Goal: Task Accomplishment & Management: Manage account settings

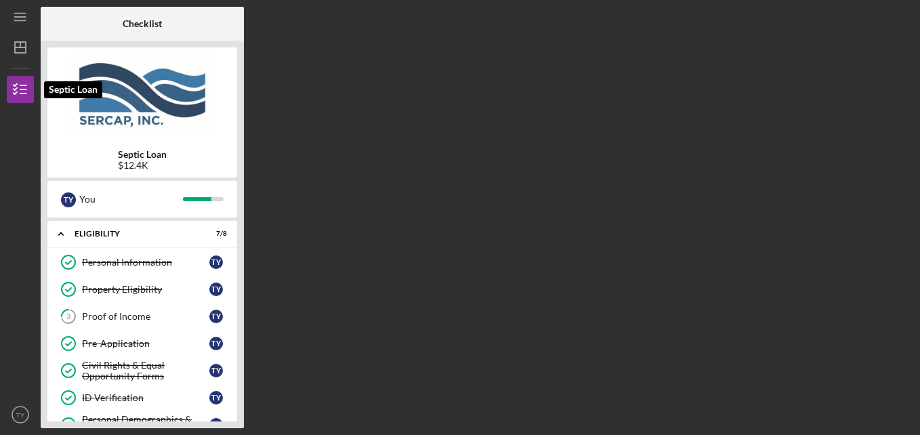
click at [25, 91] on icon "button" at bounding box center [20, 90] width 34 height 34
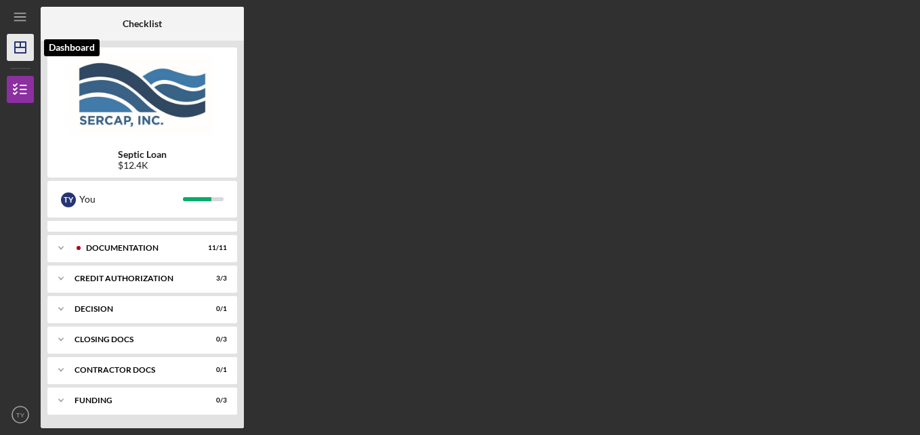
click at [22, 53] on polygon "button" at bounding box center [20, 47] width 11 height 11
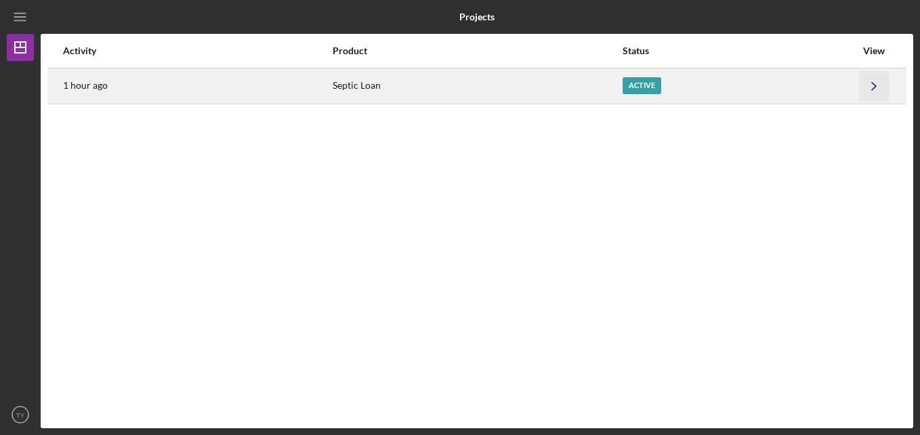
click at [875, 85] on polyline "button" at bounding box center [874, 85] width 4 height 7
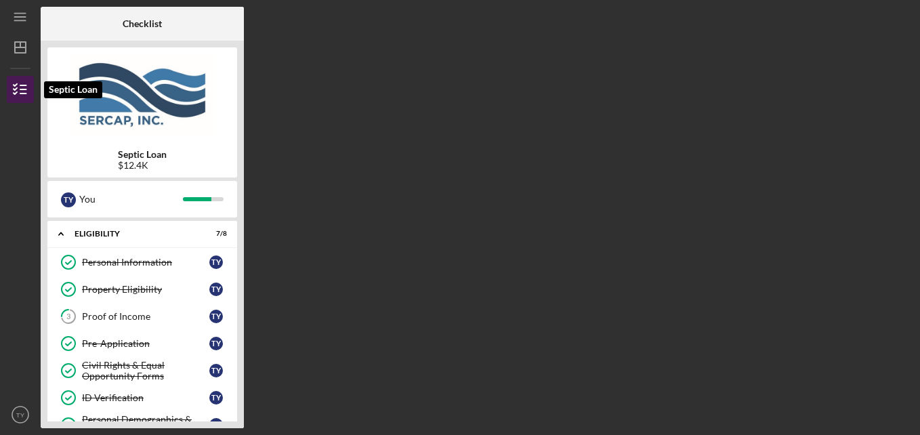
click at [25, 94] on line "button" at bounding box center [23, 94] width 6 height 0
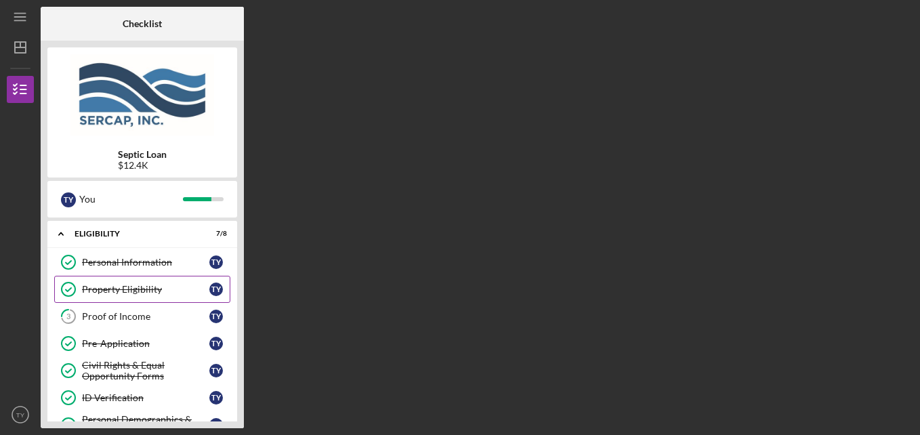
click at [129, 280] on link "Property Eligibility Property Eligibility T Y" at bounding box center [142, 289] width 176 height 27
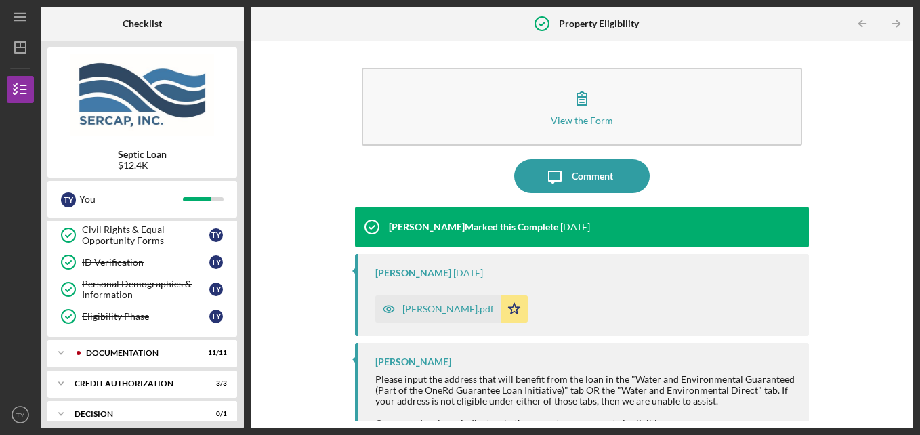
scroll to position [203, 0]
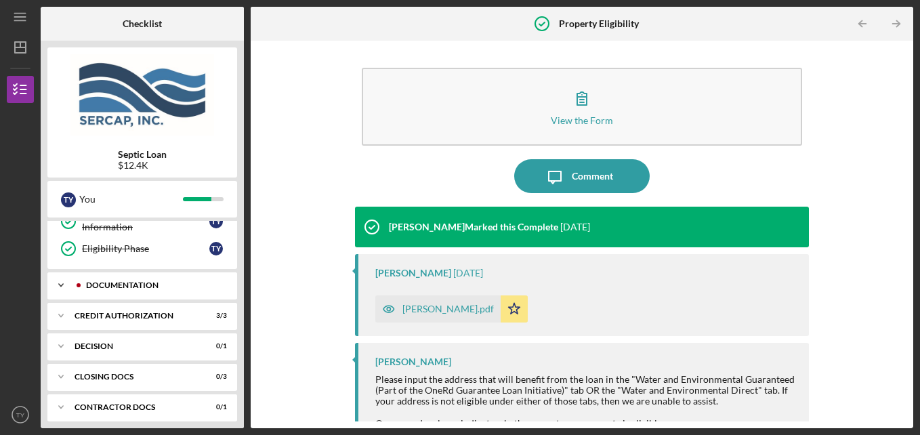
click at [54, 283] on icon "Icon/Expander" at bounding box center [60, 285] width 27 height 27
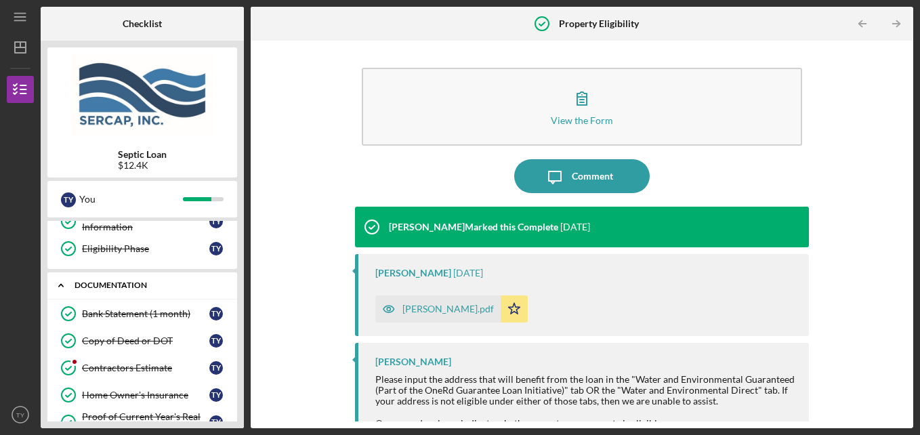
scroll to position [271, 0]
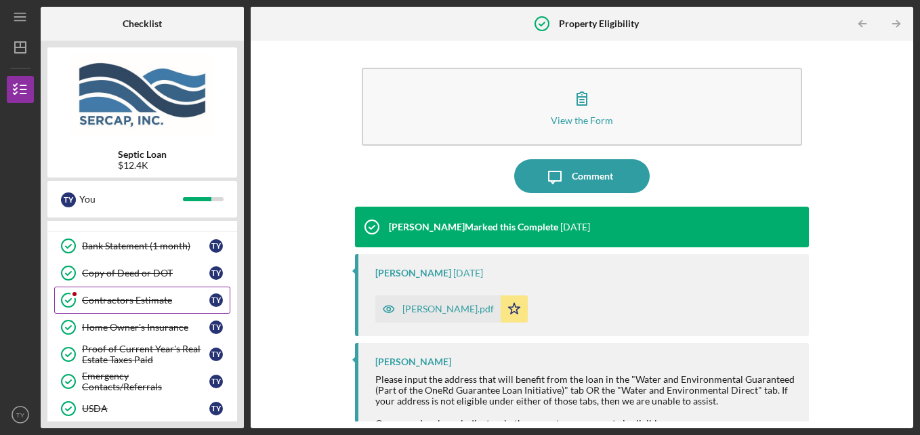
click at [94, 298] on div "Contractors Estimate" at bounding box center [145, 300] width 127 height 11
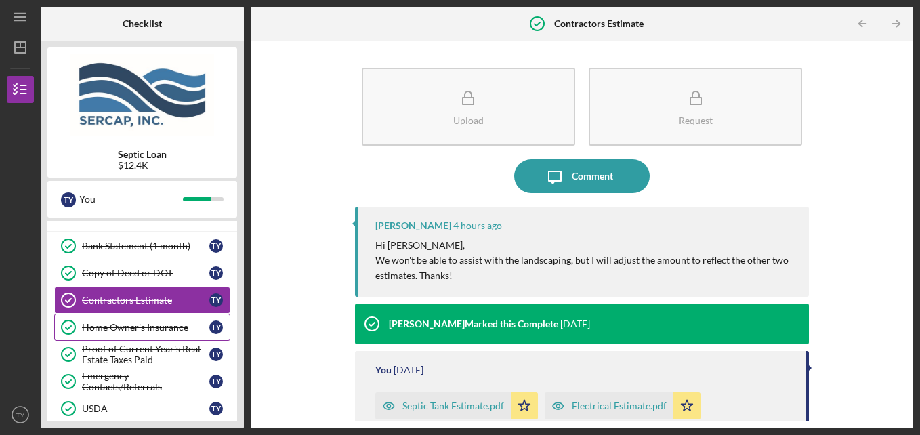
click at [99, 323] on div "Home Owner's Insurance" at bounding box center [145, 327] width 127 height 11
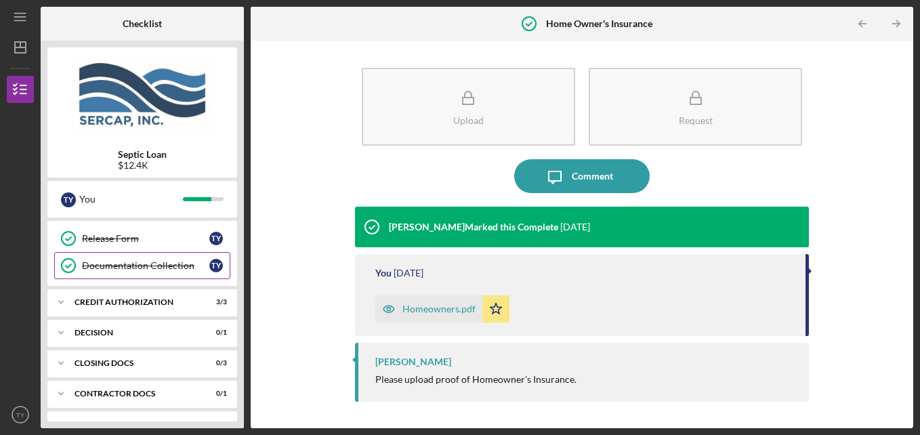
scroll to position [546, 0]
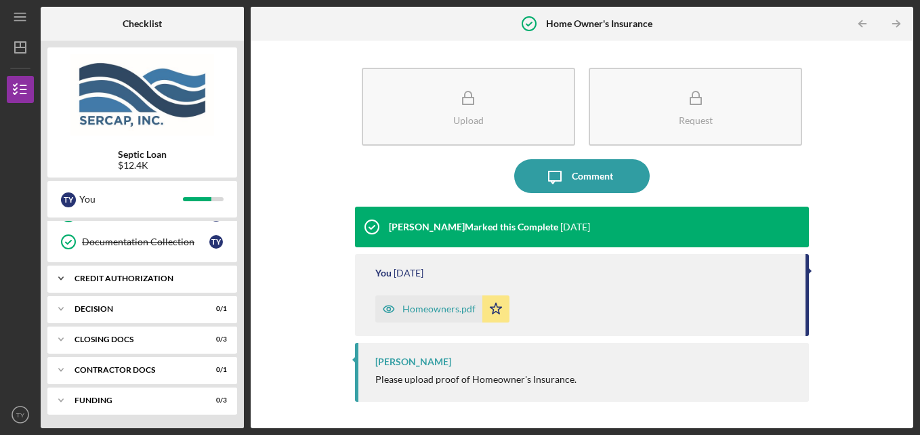
click at [54, 278] on icon "Icon/Expander" at bounding box center [60, 278] width 27 height 27
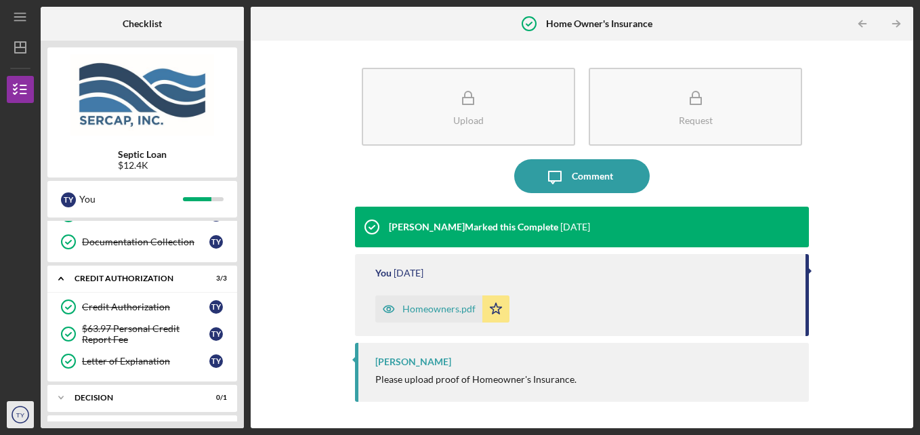
click at [15, 418] on icon "TY" at bounding box center [20, 415] width 27 height 34
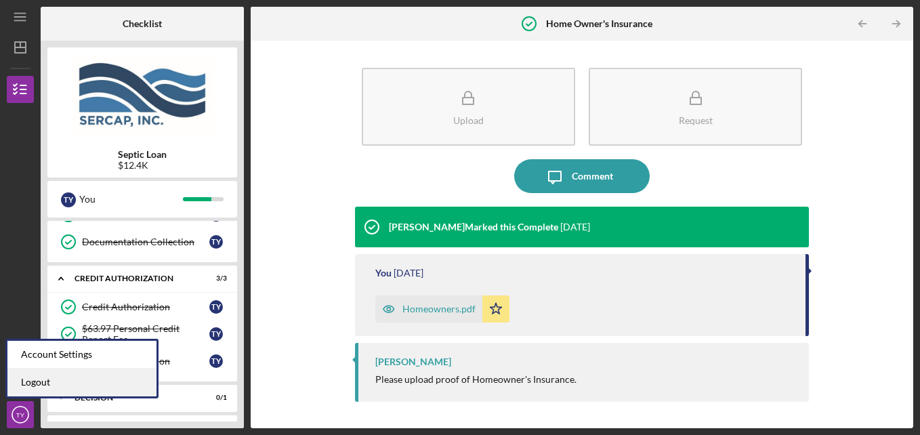
click at [18, 388] on link "Logout" at bounding box center [81, 383] width 149 height 28
